Goal: Book appointment/travel/reservation

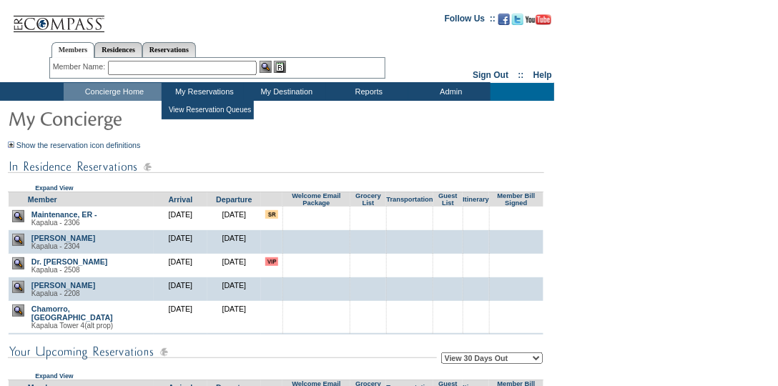
click at [197, 94] on td "My Reservations" at bounding box center [203, 92] width 82 height 18
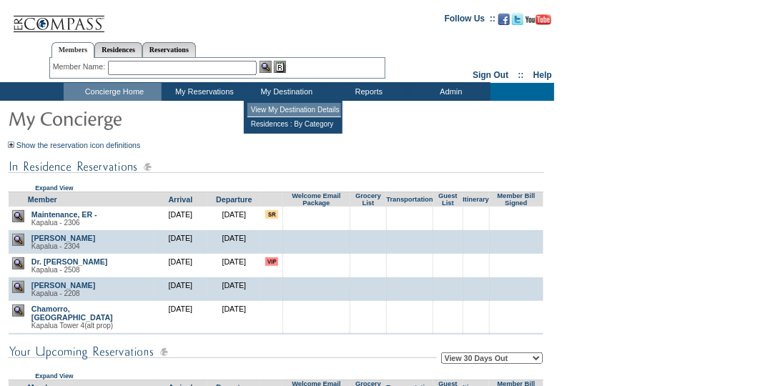
click at [280, 109] on td "View My Destination Details" at bounding box center [294, 110] width 94 height 14
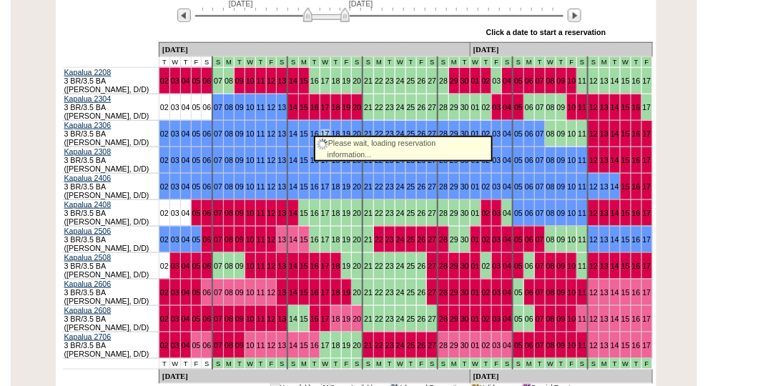
scroll to position [245, 0]
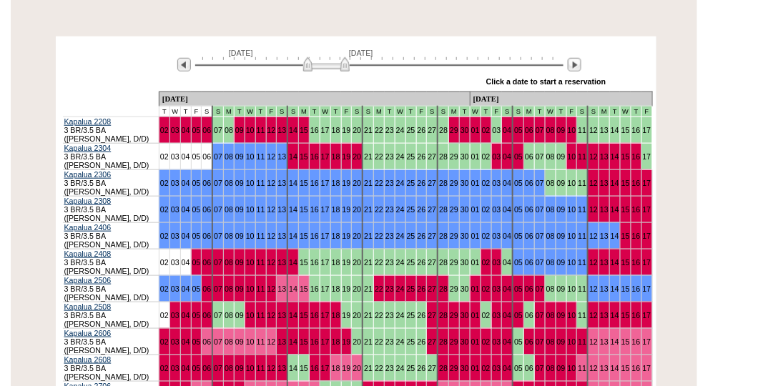
click at [305, 67] on img at bounding box center [326, 64] width 46 height 14
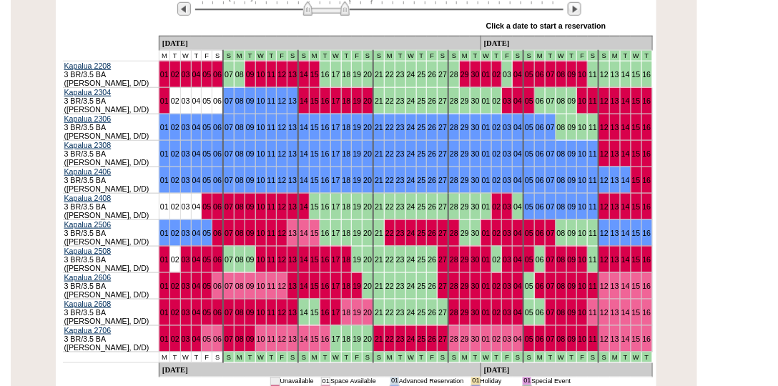
scroll to position [286, 0]
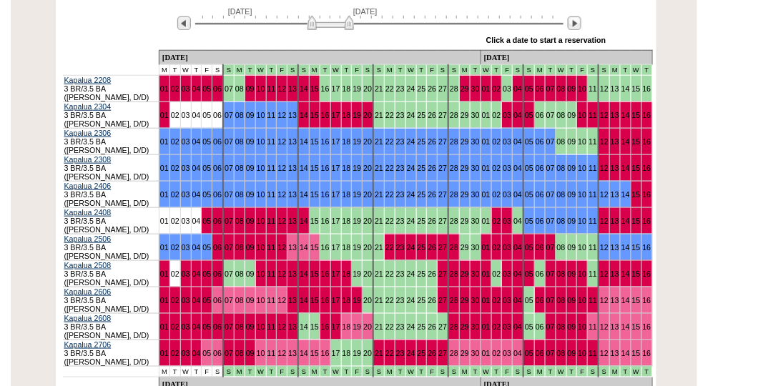
click at [352, 24] on img at bounding box center [330, 23] width 46 height 14
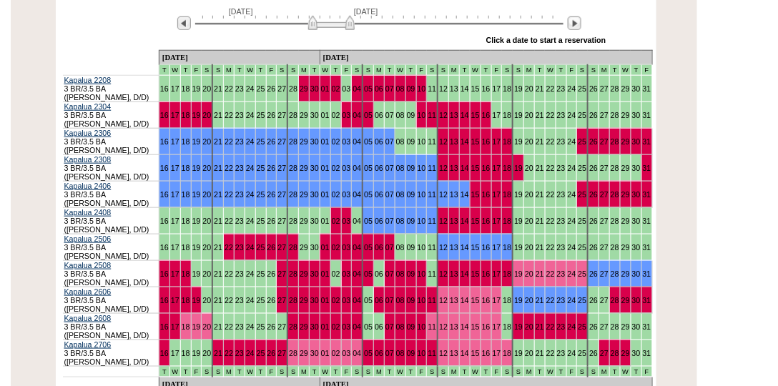
click at [345, 30] on img at bounding box center [331, 23] width 46 height 14
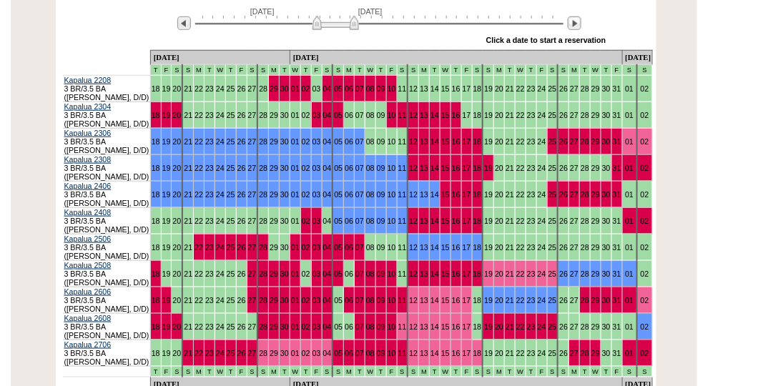
click at [357, 24] on img at bounding box center [335, 23] width 46 height 14
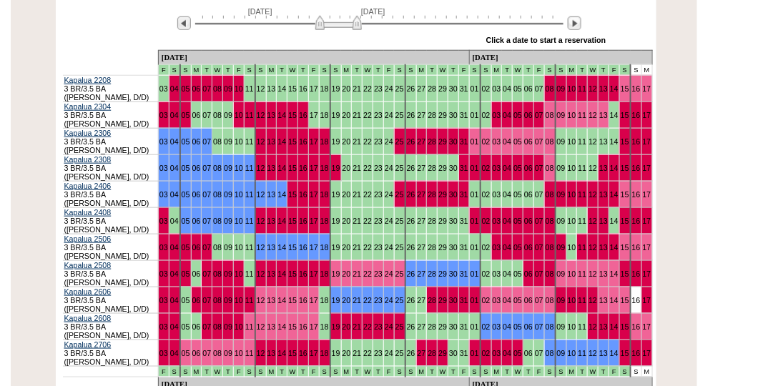
click at [359, 27] on img at bounding box center [338, 23] width 46 height 14
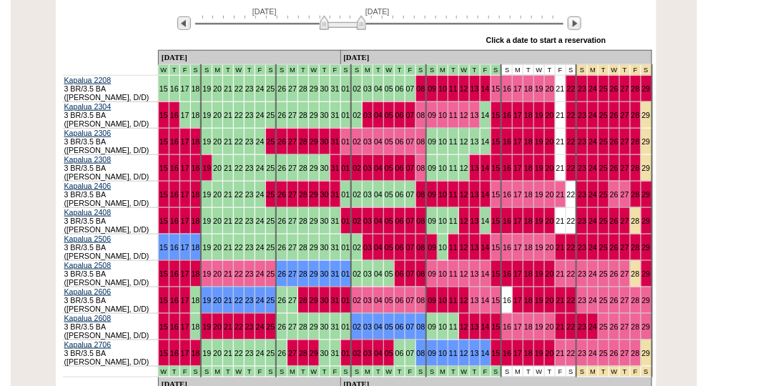
click at [364, 30] on img at bounding box center [343, 23] width 46 height 14
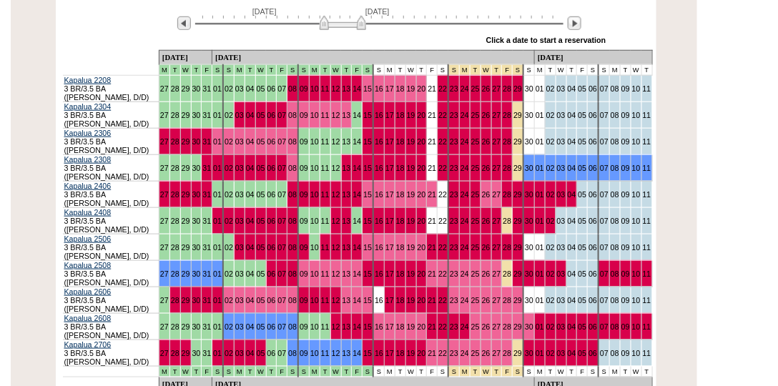
click at [369, 31] on div "[DATE] [DATE]" at bounding box center [376, 19] width 413 height 24
click at [369, 26] on img at bounding box center [348, 23] width 46 height 14
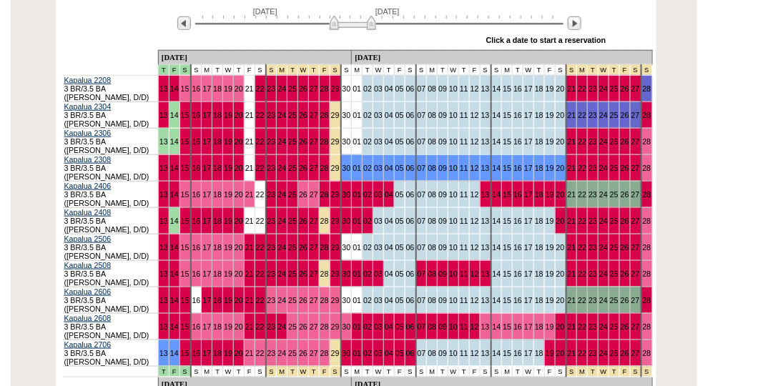
click at [374, 25] on img at bounding box center [353, 23] width 46 height 14
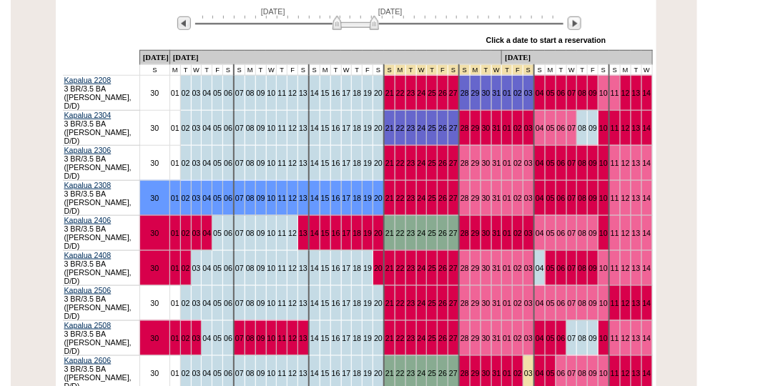
click at [377, 24] on img at bounding box center [356, 23] width 46 height 14
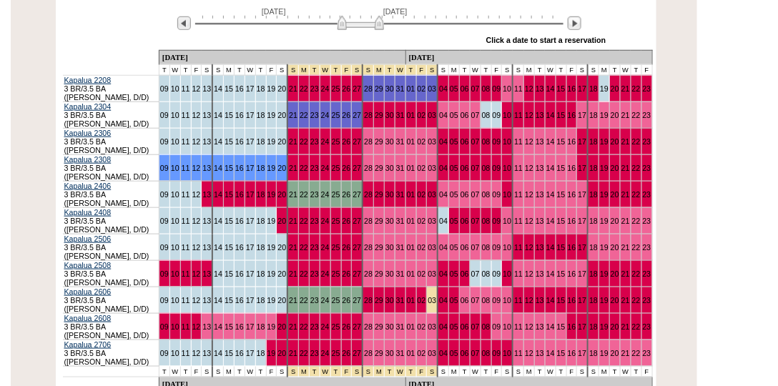
click at [383, 24] on img at bounding box center [361, 23] width 46 height 14
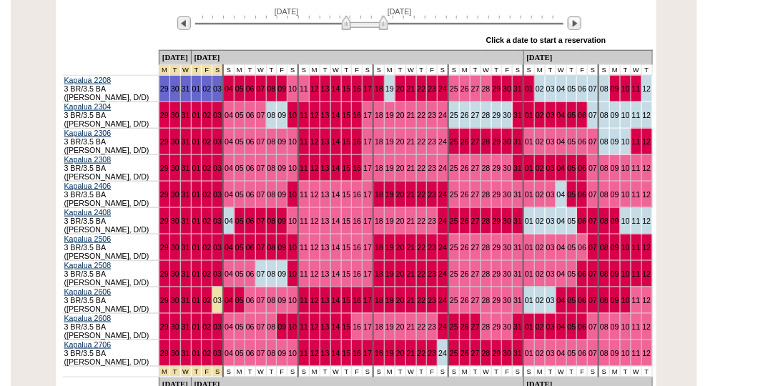
click at [386, 26] on img at bounding box center [365, 23] width 46 height 14
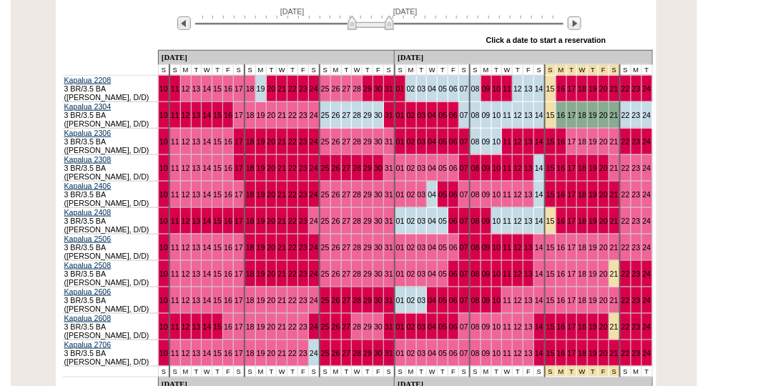
click at [390, 29] on img at bounding box center [371, 23] width 46 height 14
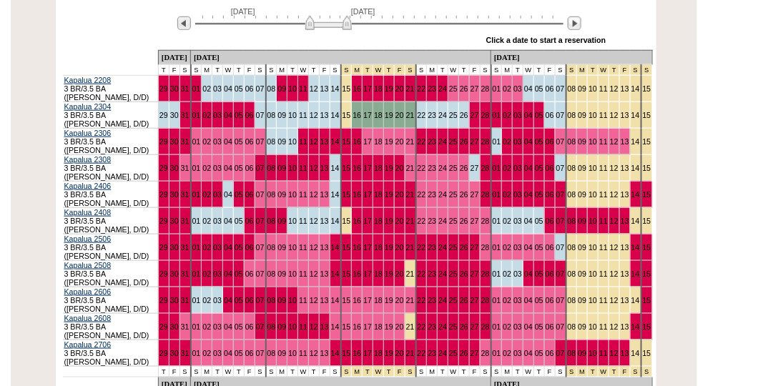
drag, startPoint x: 385, startPoint y: 29, endPoint x: 343, endPoint y: 33, distance: 42.3
click at [343, 33] on div "[DATE] [DATE] » Apply these dates to all the calendars on this page Click a dat…" at bounding box center [356, 24] width 594 height 51
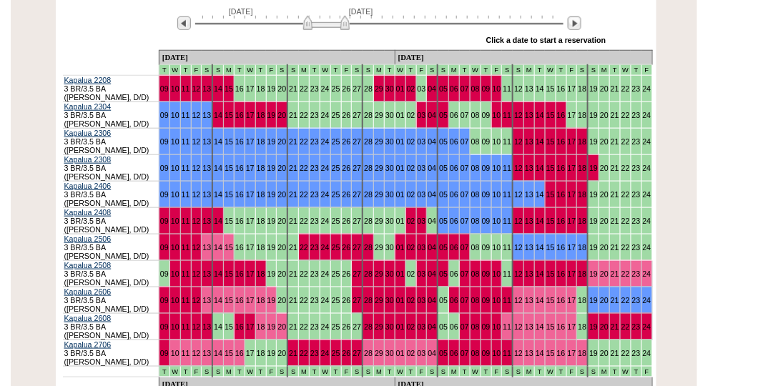
click at [348, 26] on img at bounding box center [326, 23] width 46 height 14
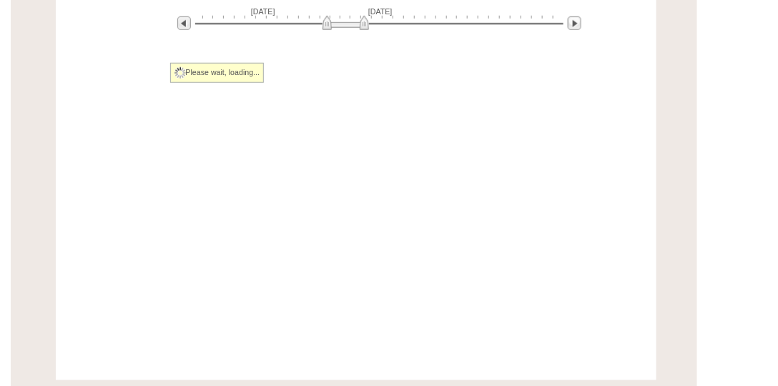
click at [345, 24] on div at bounding box center [379, 23] width 368 height 14
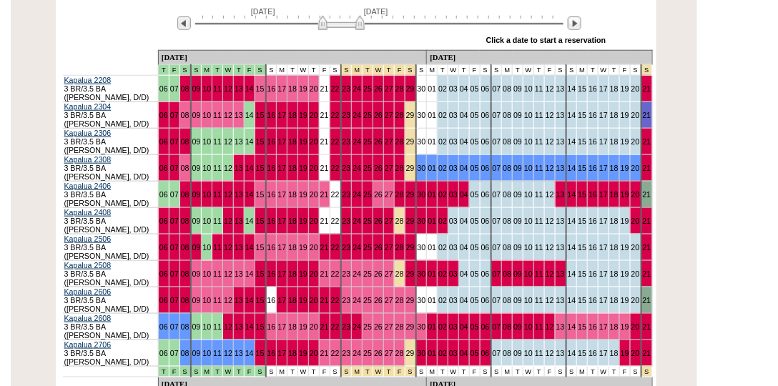
click at [341, 24] on img at bounding box center [341, 23] width 46 height 14
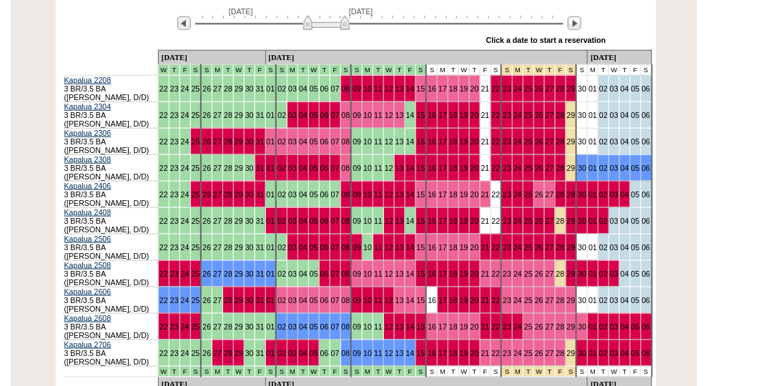
drag, startPoint x: 341, startPoint y: 24, endPoint x: 326, endPoint y: 26, distance: 15.2
click at [326, 26] on img at bounding box center [326, 23] width 46 height 14
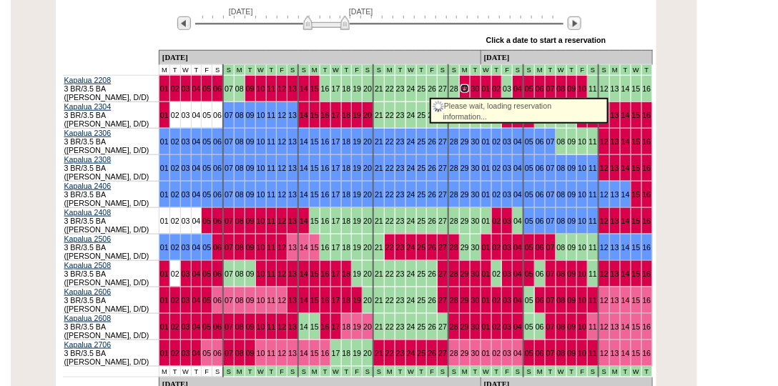
click at [461, 90] on link "29" at bounding box center [465, 88] width 9 height 9
